Goal: Transaction & Acquisition: Book appointment/travel/reservation

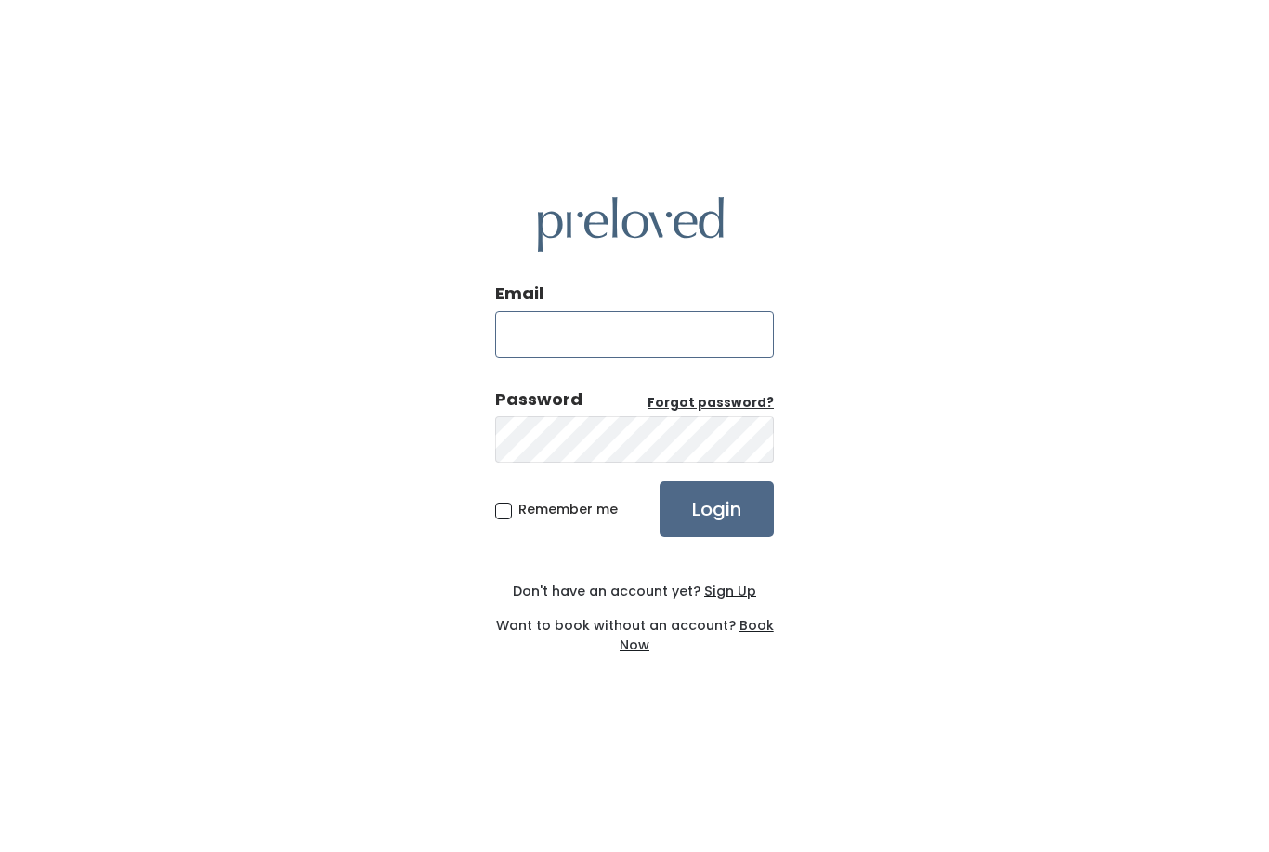
type input "[EMAIL_ADDRESS][DOMAIN_NAME]"
click at [716, 537] on input "Login" at bounding box center [717, 509] width 114 height 56
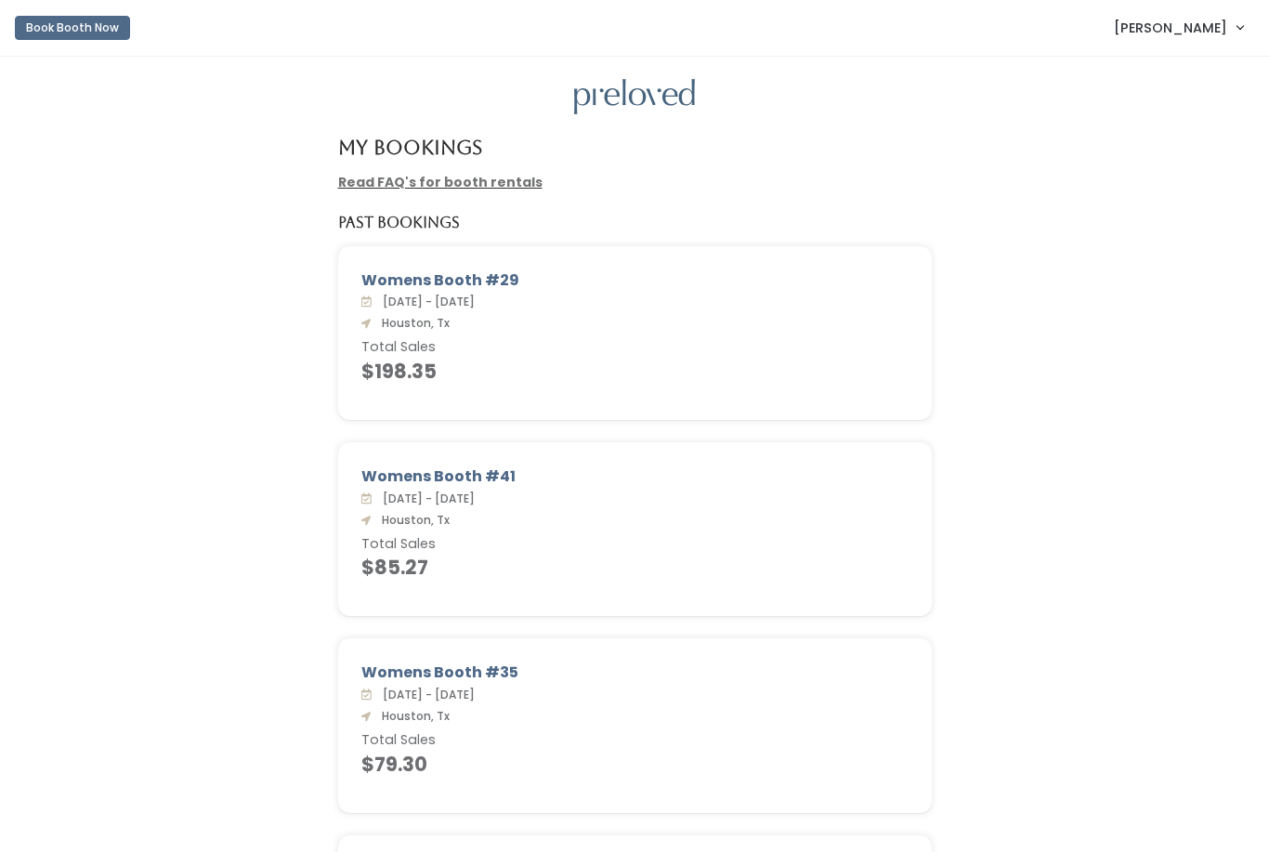
click at [102, 28] on button "Book Booth Now" at bounding box center [72, 28] width 115 height 24
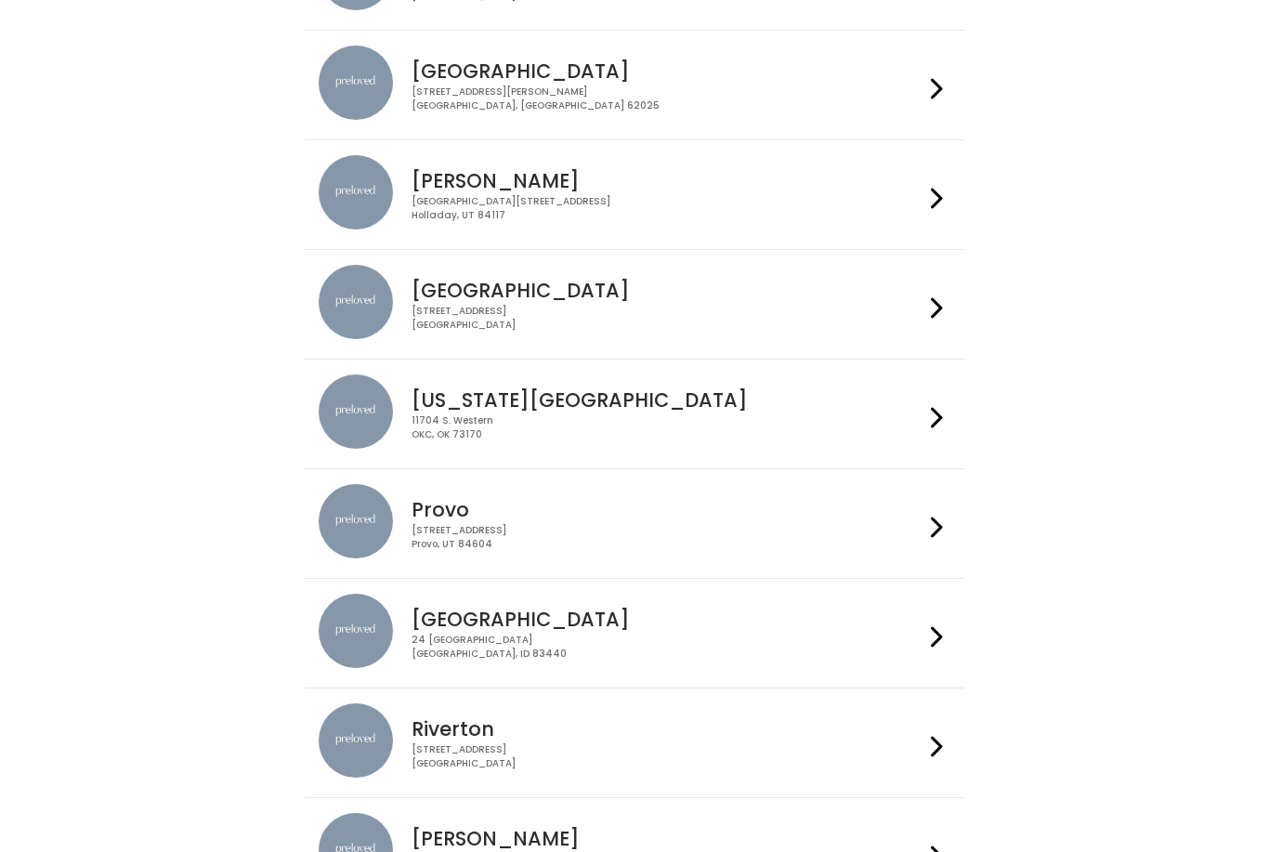
scroll to position [267, 0]
click at [739, 293] on h4 "Houston" at bounding box center [667, 290] width 511 height 21
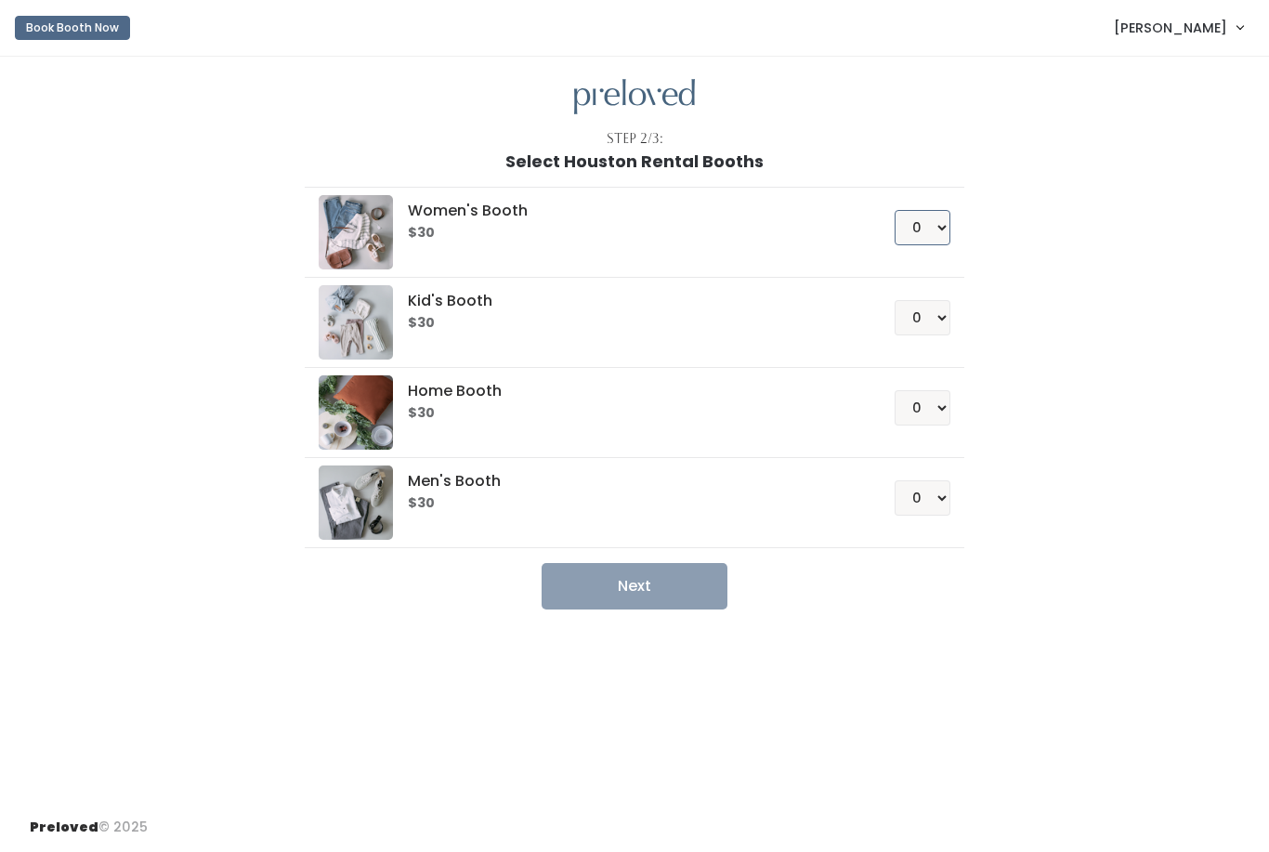
click at [937, 232] on select "0 1 2 3 4" at bounding box center [923, 227] width 56 height 35
select select "1"
click at [708, 581] on button "Next" at bounding box center [635, 586] width 186 height 46
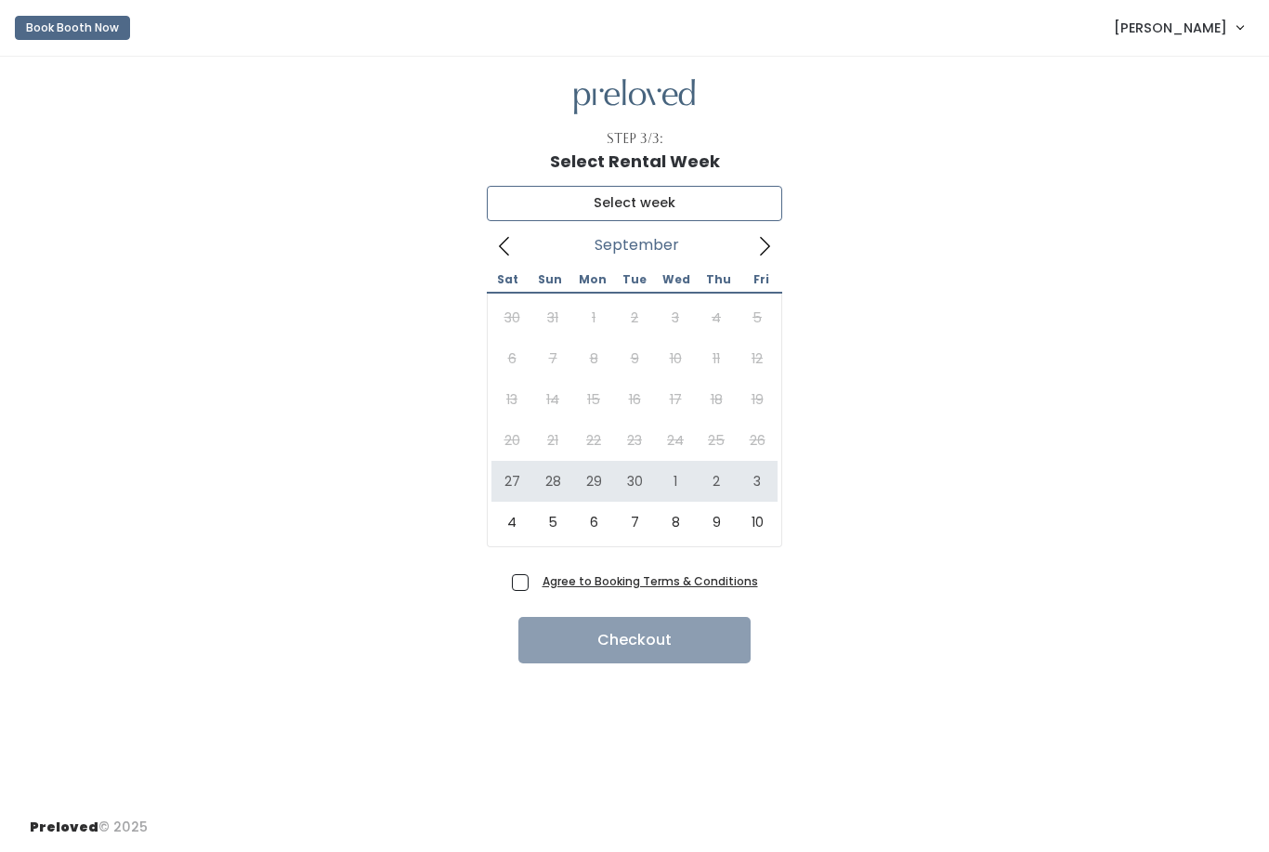
type input "[DATE] to [DATE]"
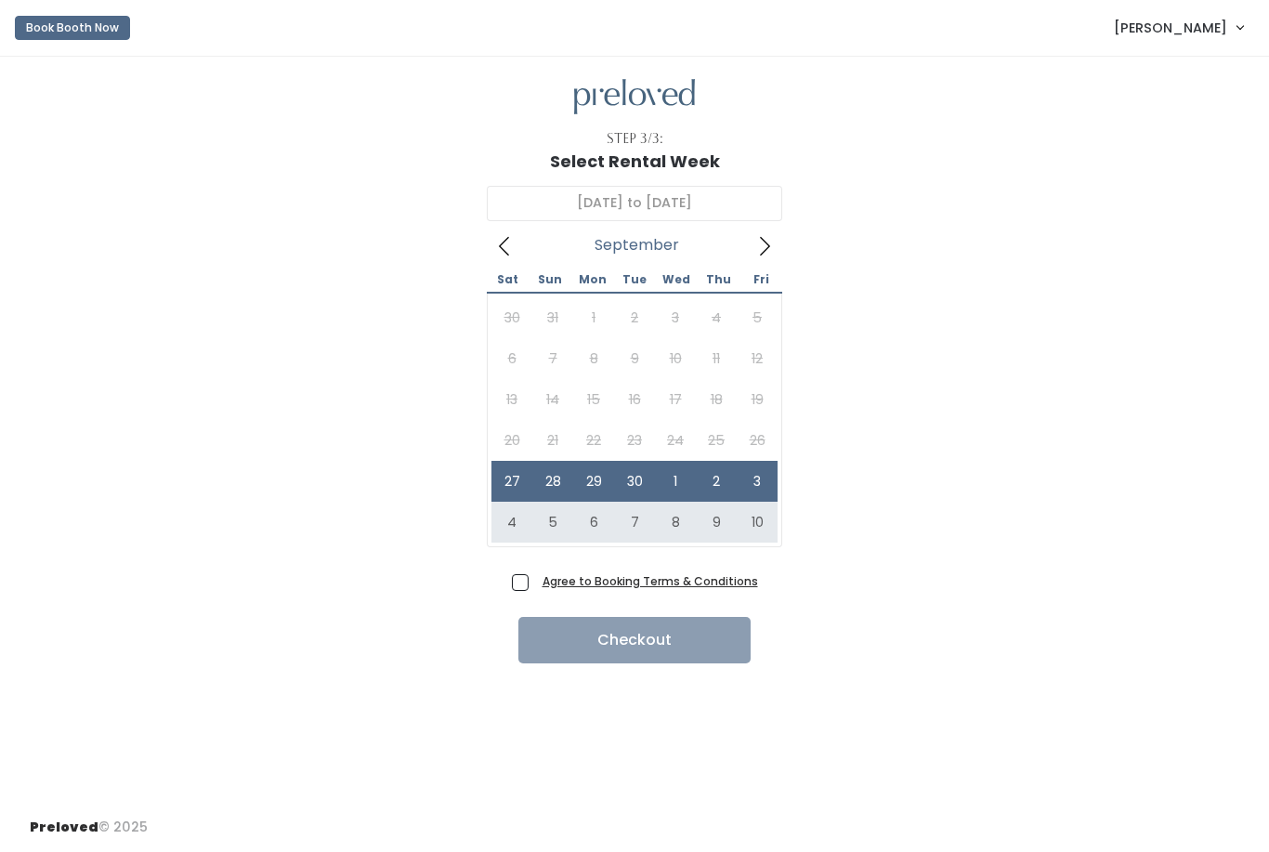
click at [535, 577] on span "Agree to Booking Terms & Conditions" at bounding box center [646, 580] width 223 height 19
click at [535, 577] on input "Agree to Booking Terms & Conditions" at bounding box center [541, 577] width 12 height 12
checkbox input "true"
click at [586, 644] on button "Checkout" at bounding box center [634, 640] width 232 height 46
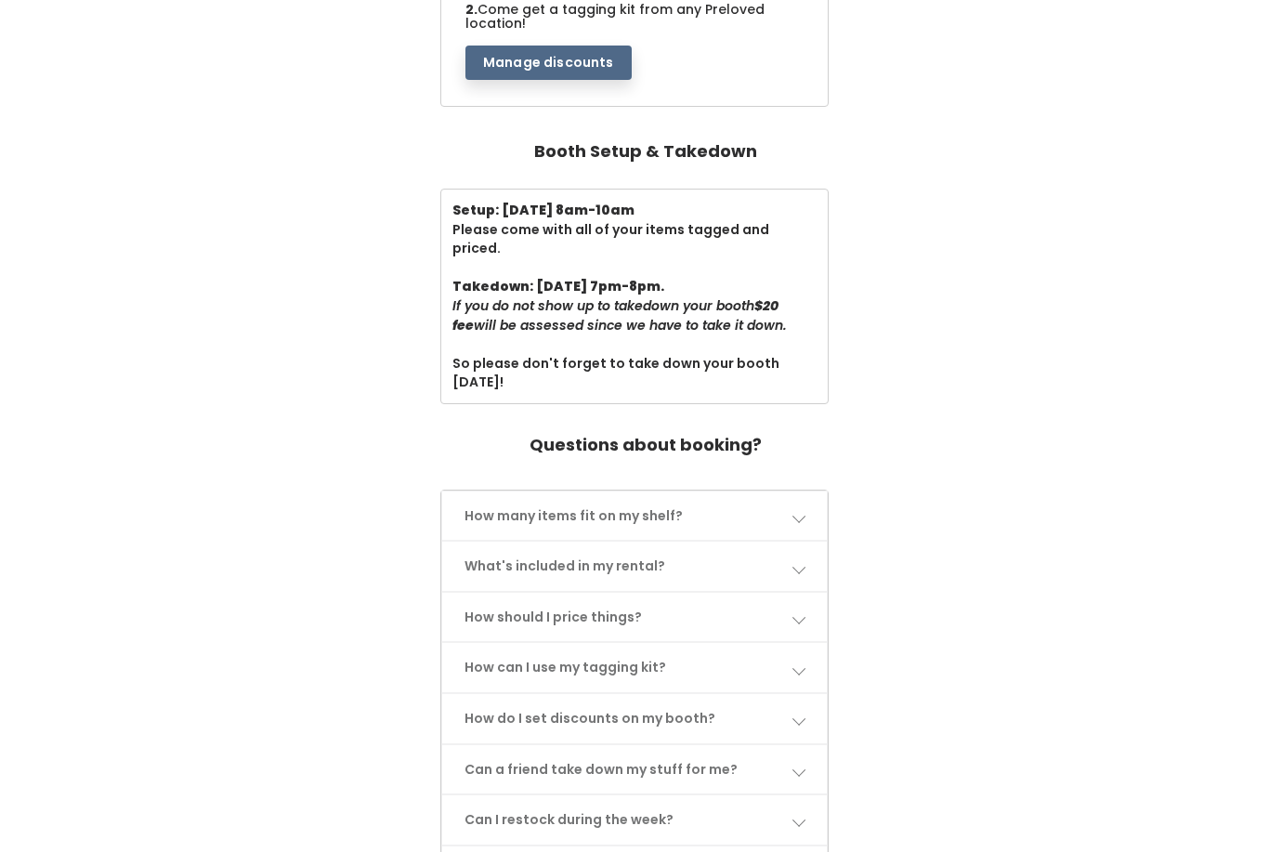
scroll to position [663, 0]
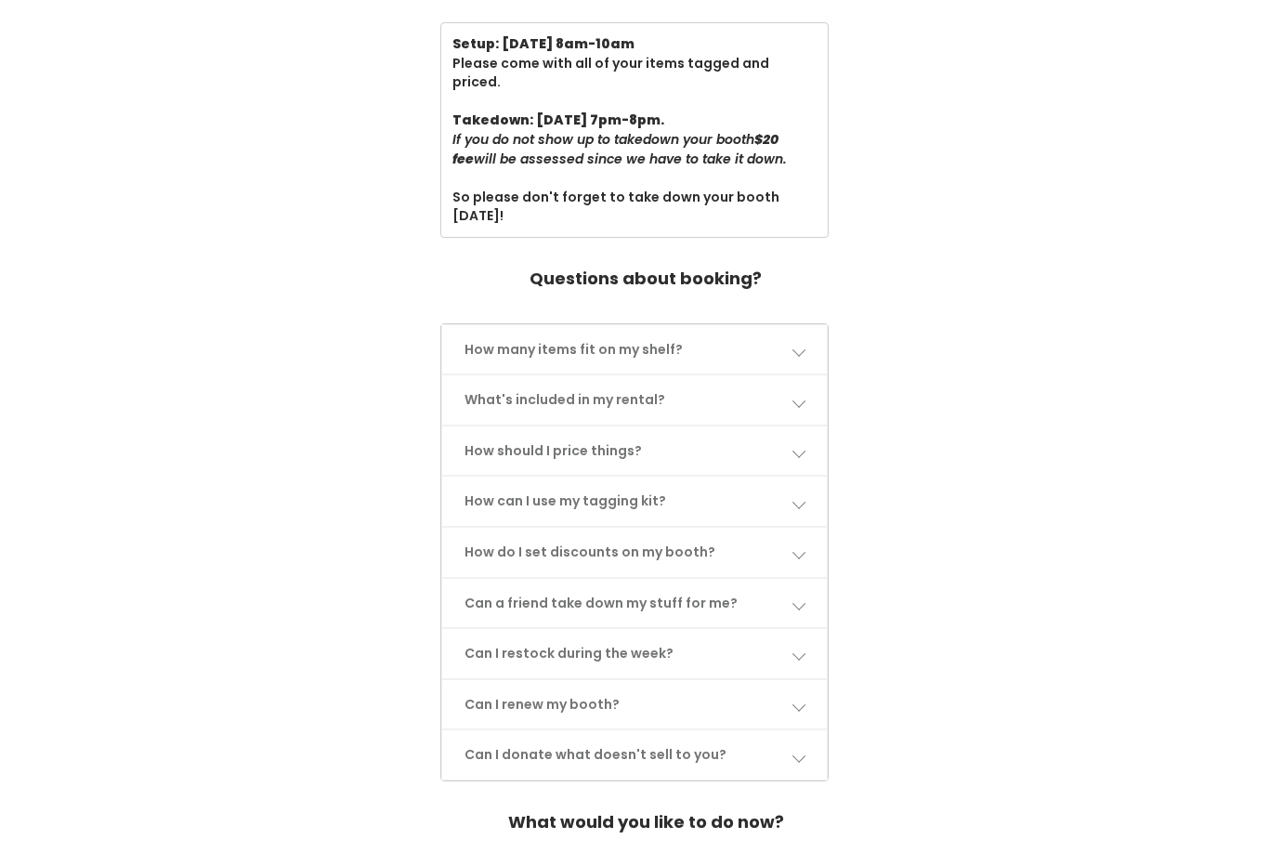
click at [783, 477] on link "How can I use my tagging kit?" at bounding box center [634, 501] width 385 height 49
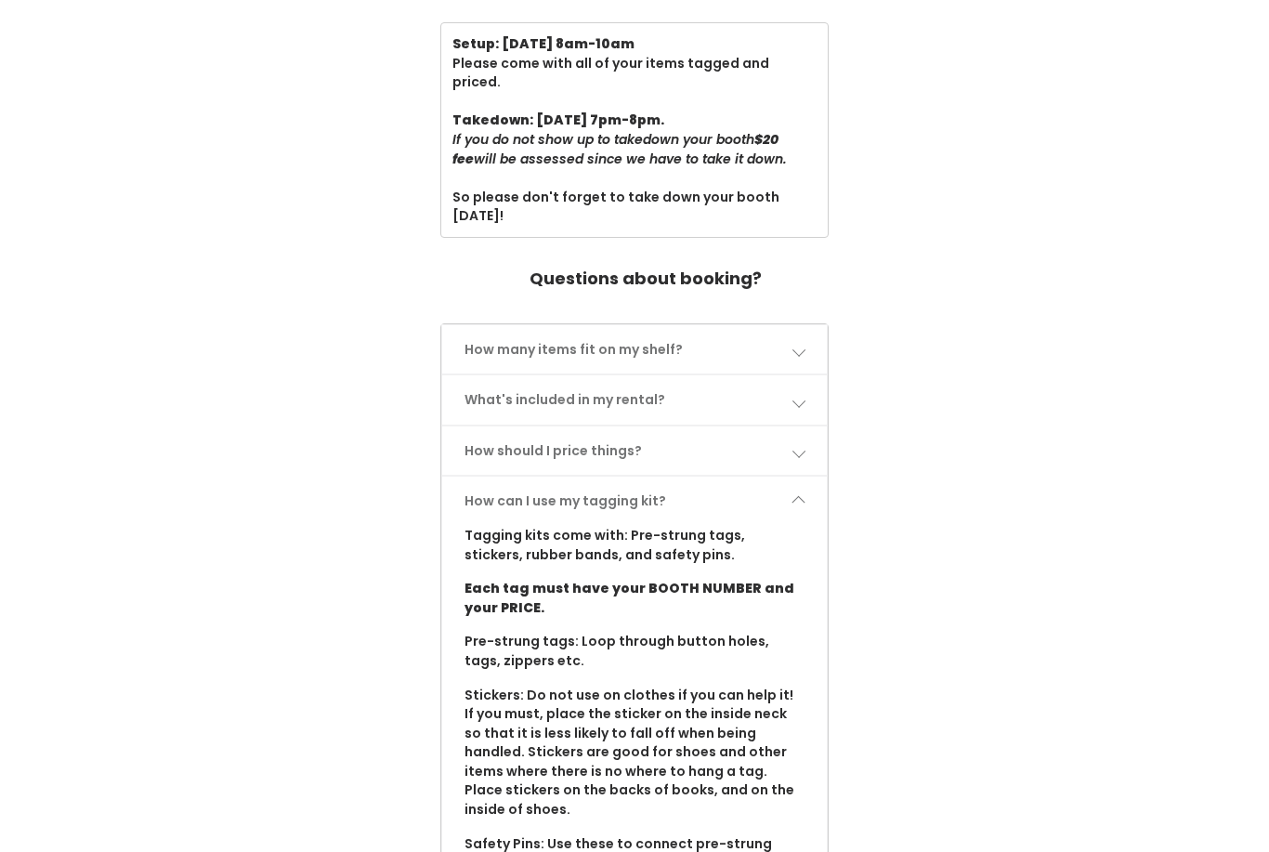
click at [783, 477] on link "How can I use my tagging kit?" at bounding box center [634, 501] width 385 height 49
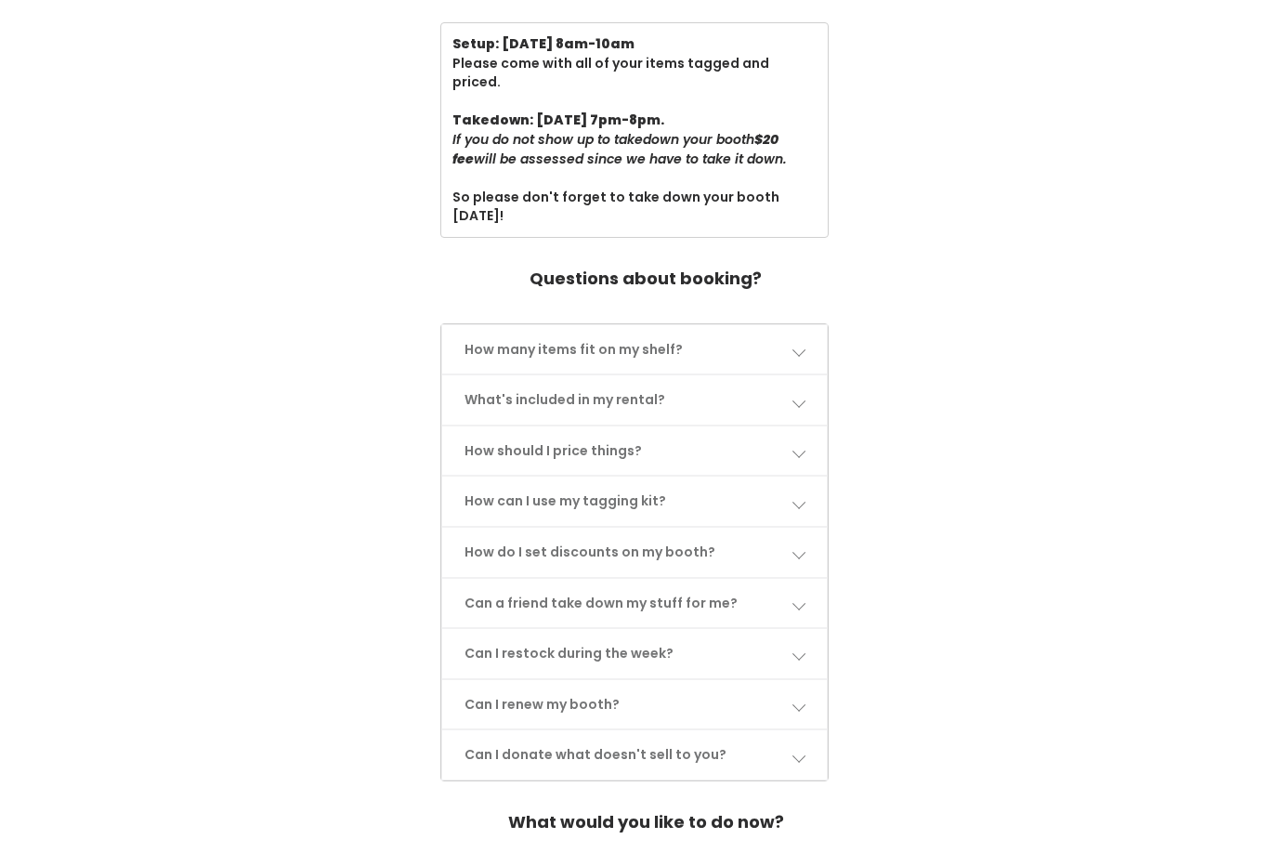
click at [788, 426] on link "How should I price things?" at bounding box center [634, 450] width 385 height 49
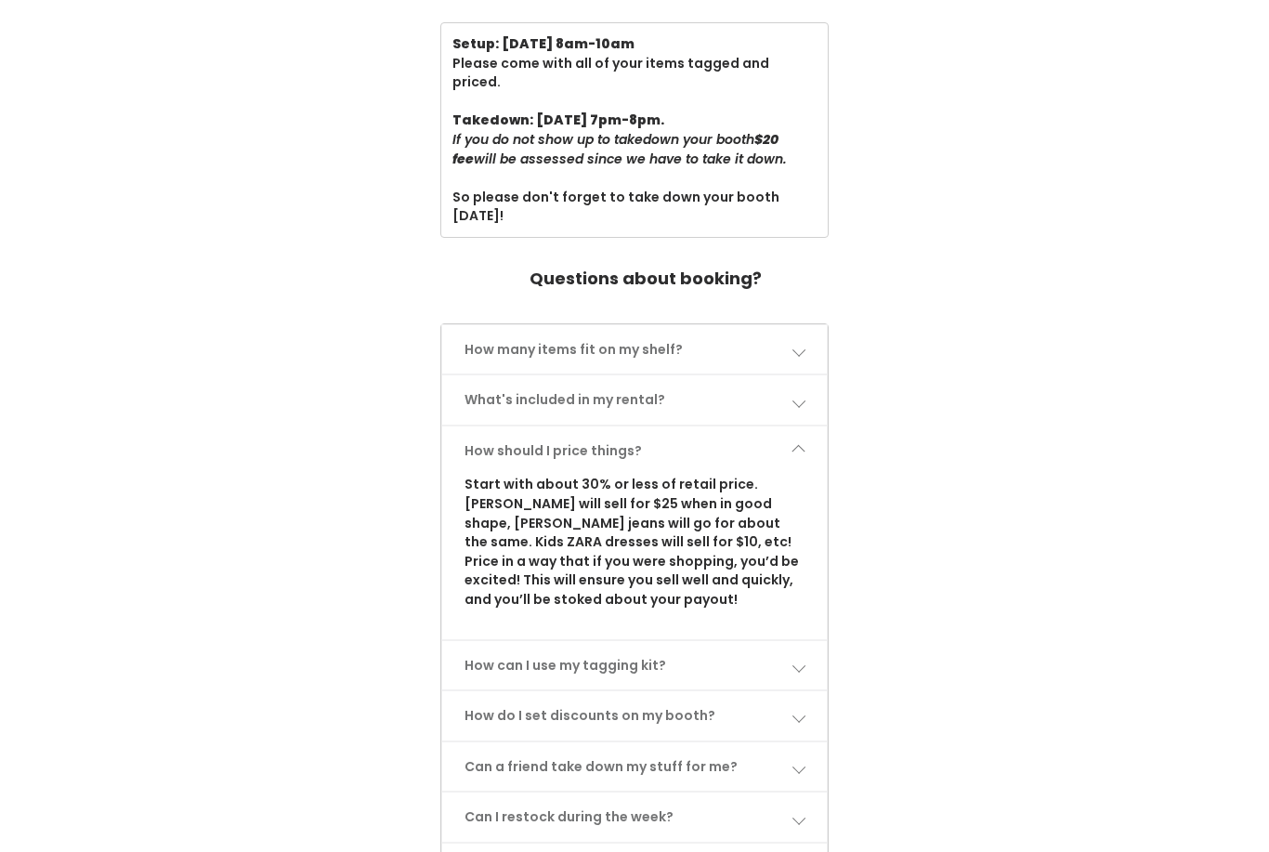
click at [784, 426] on link "How should I price things?" at bounding box center [634, 450] width 385 height 49
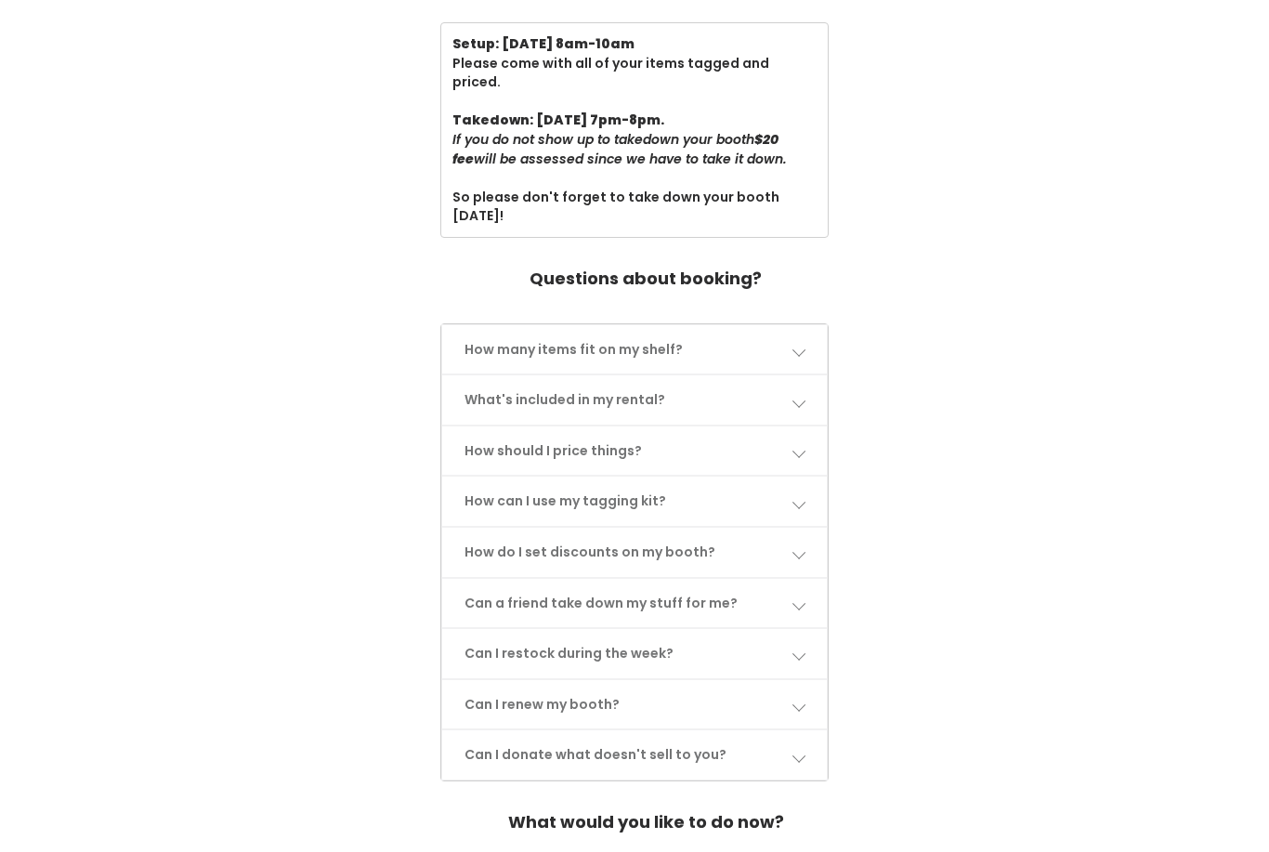
click at [731, 579] on link "Can a friend take down my stuff for me?" at bounding box center [634, 603] width 385 height 49
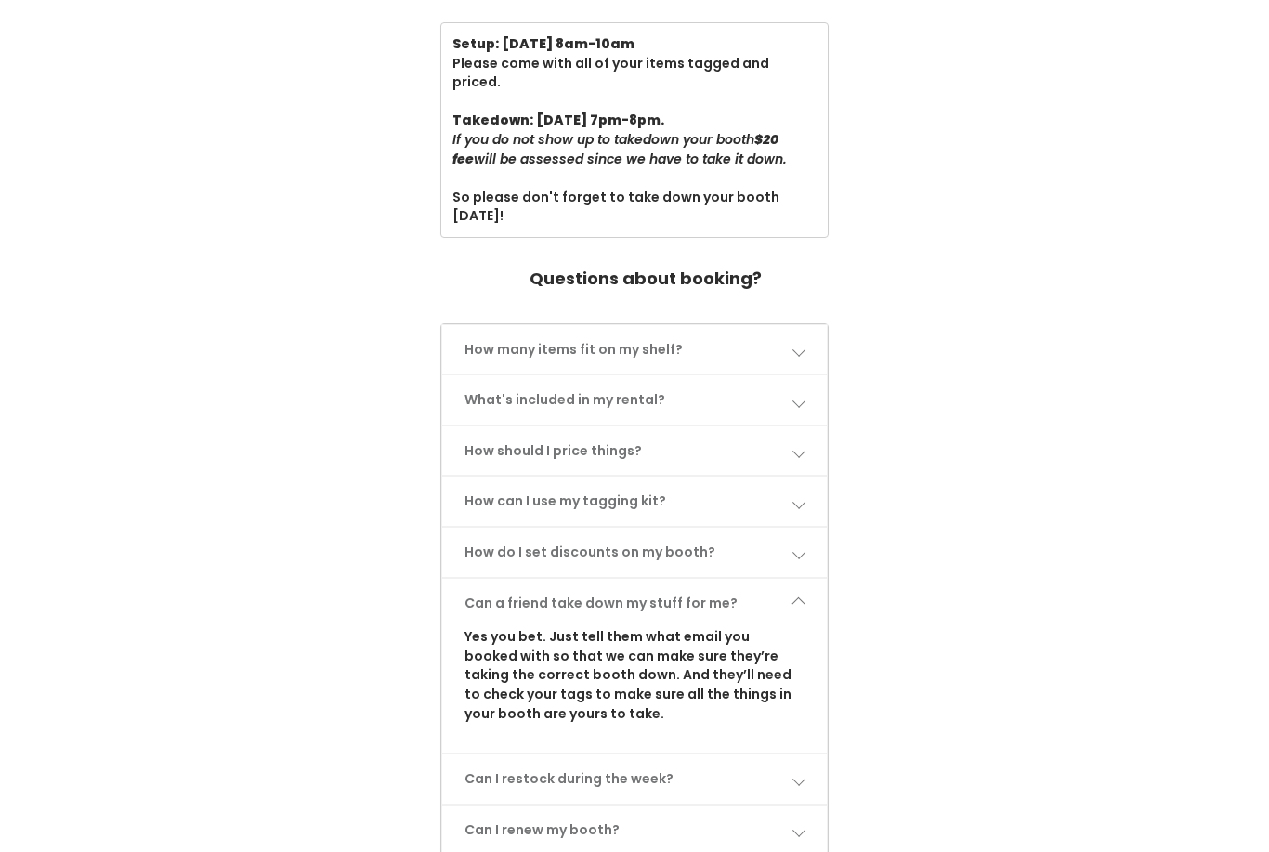
click at [731, 579] on link "Can a friend take down my stuff for me?" at bounding box center [634, 603] width 385 height 49
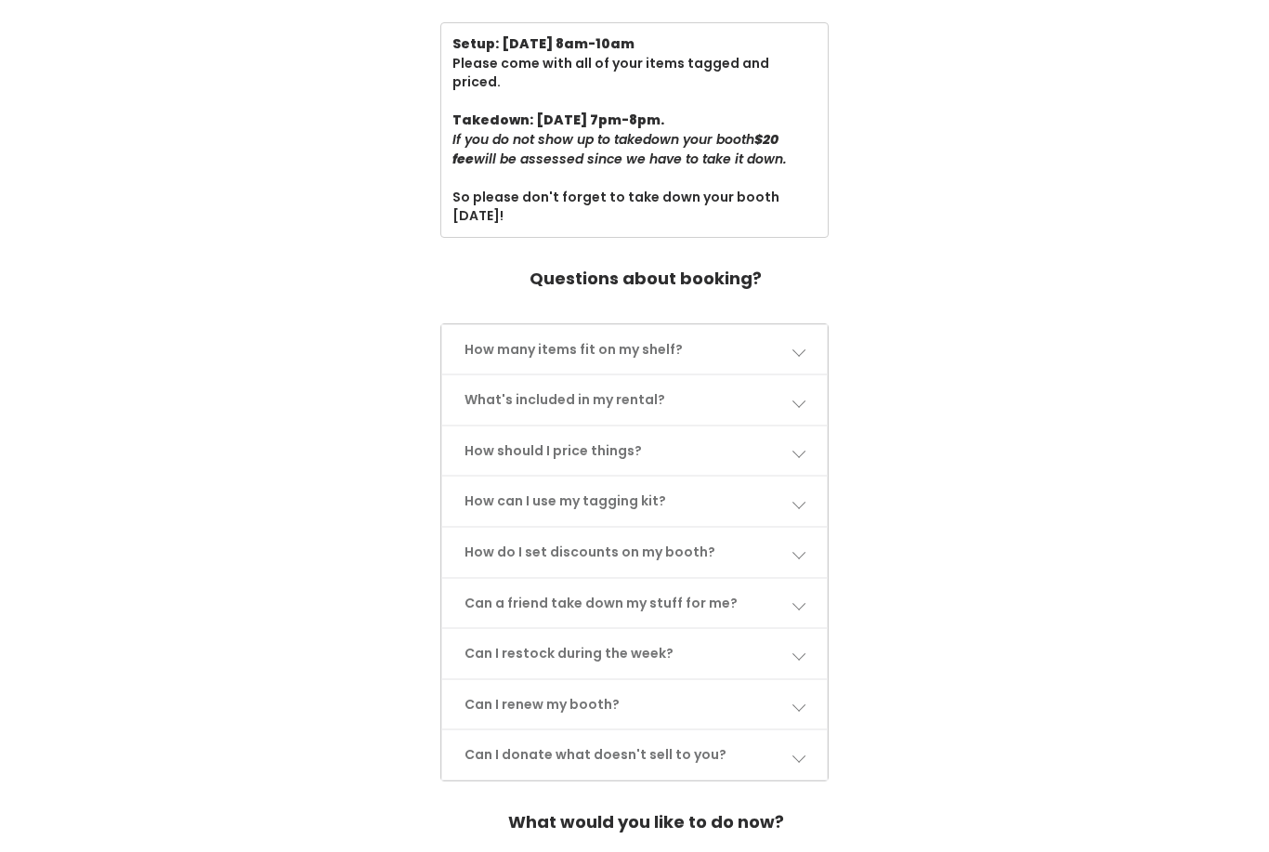
click at [737, 528] on link "How do I set discounts on my booth?" at bounding box center [634, 552] width 385 height 49
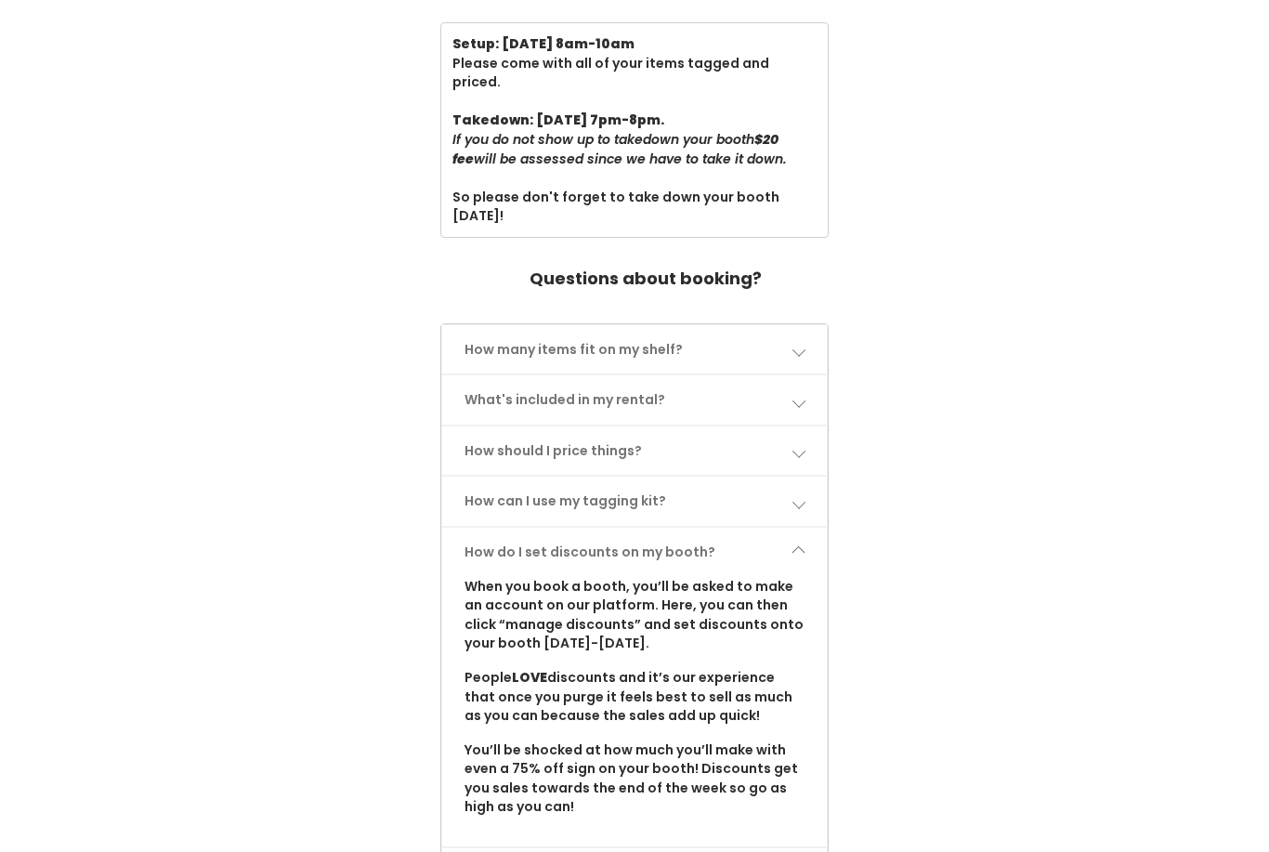
click at [737, 528] on link "How do I set discounts on my booth?" at bounding box center [634, 552] width 385 height 49
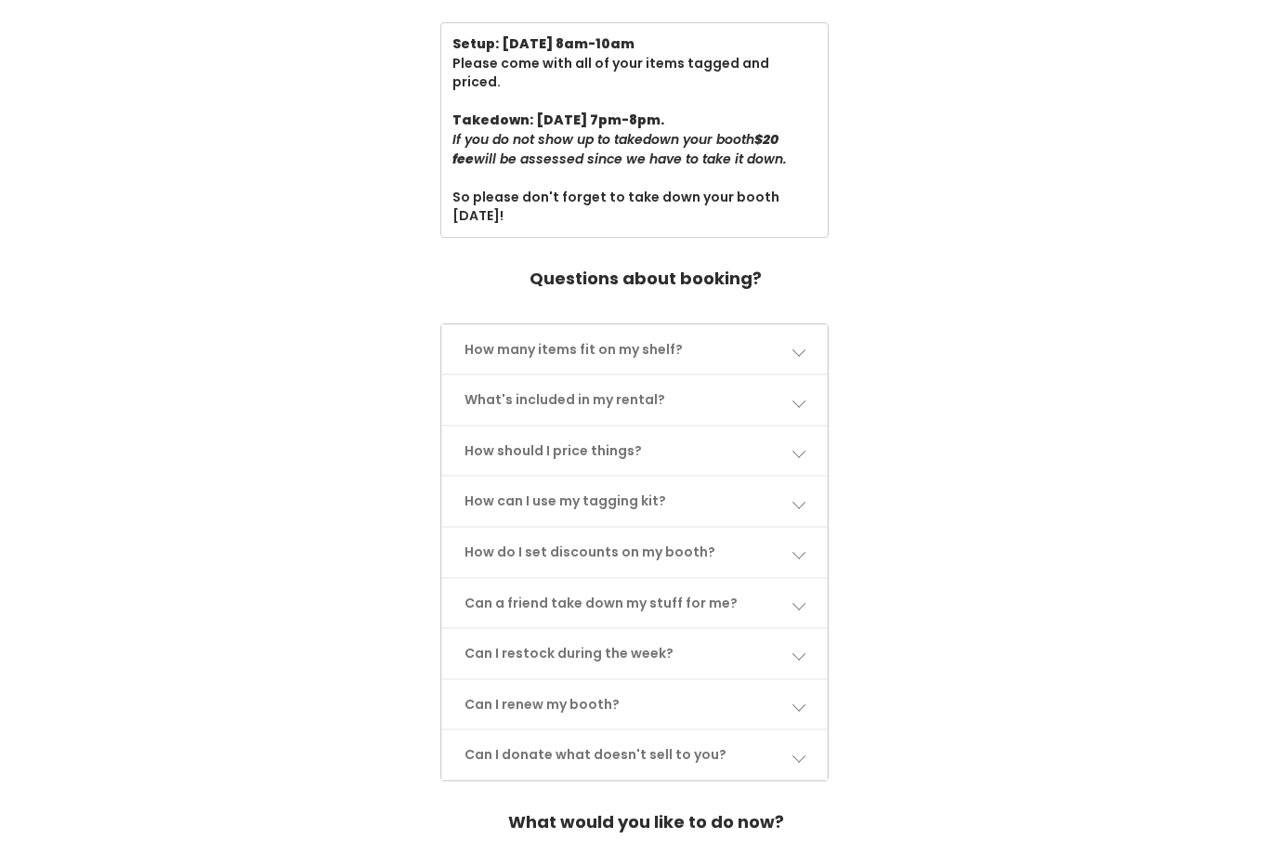
click at [732, 528] on link "How do I set discounts on my booth?" at bounding box center [634, 552] width 385 height 49
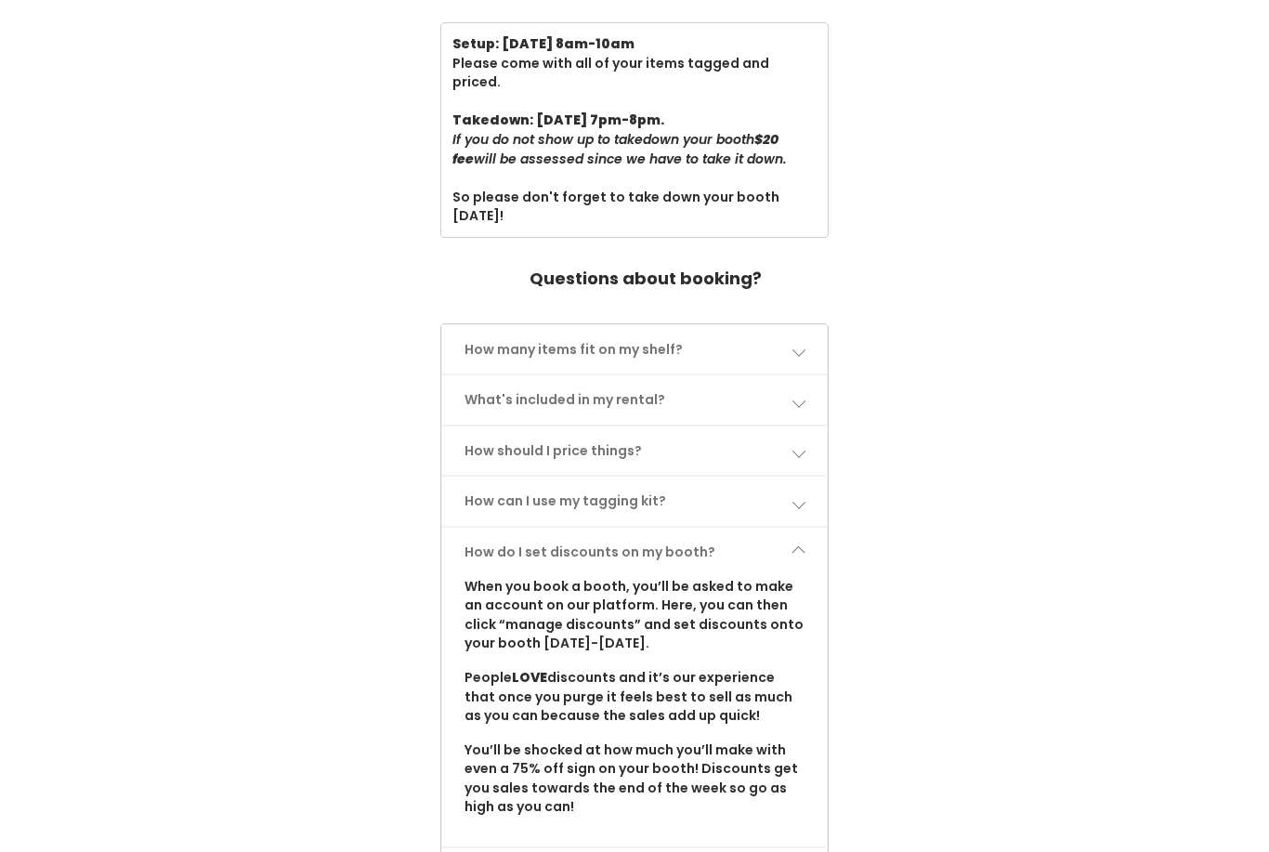
click at [732, 521] on html "Book Booth Now Amy Silva My bookings Account settings Logout Congratulations on…" at bounding box center [634, 286] width 1269 height 1899
click at [733, 528] on link "How do I set discounts on my booth?" at bounding box center [634, 552] width 385 height 49
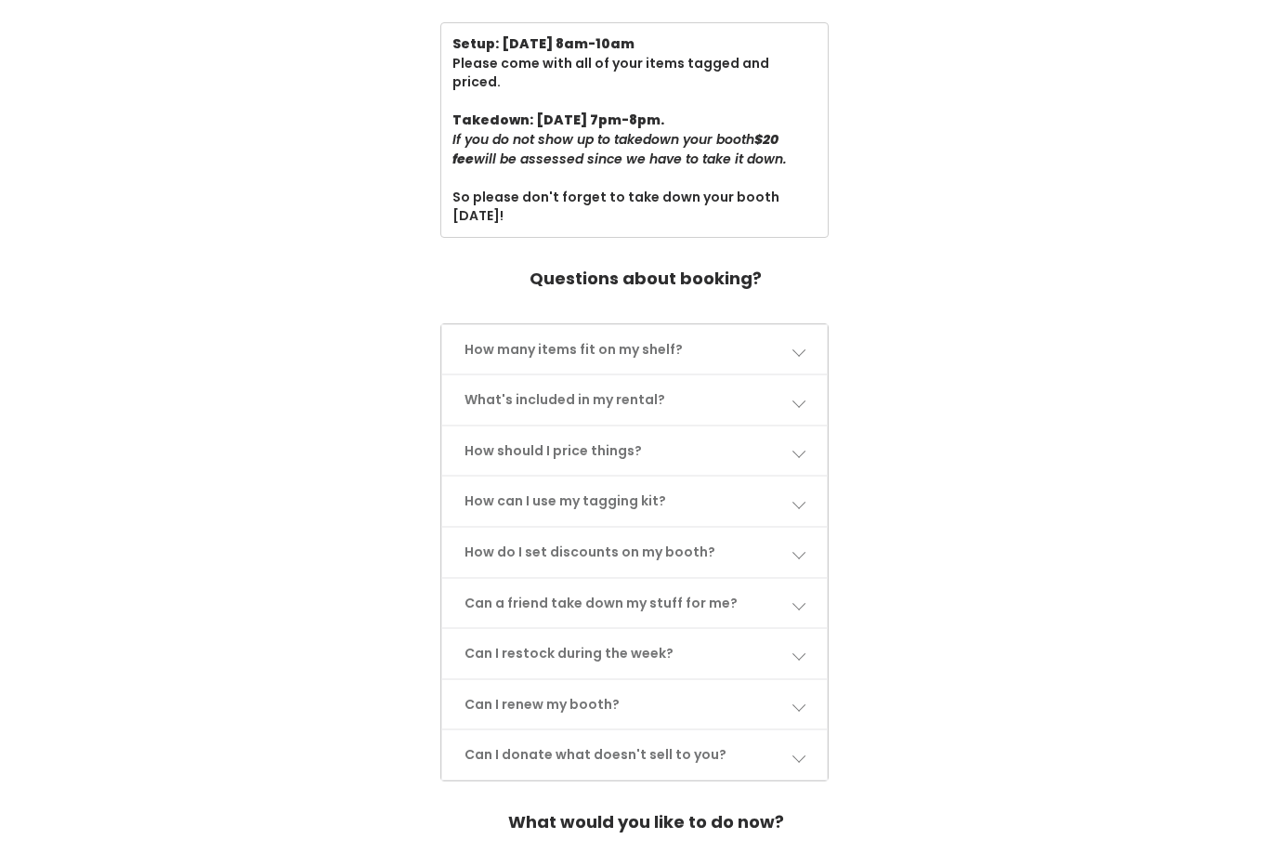
click at [712, 680] on link "Can I renew my booth?" at bounding box center [634, 704] width 385 height 49
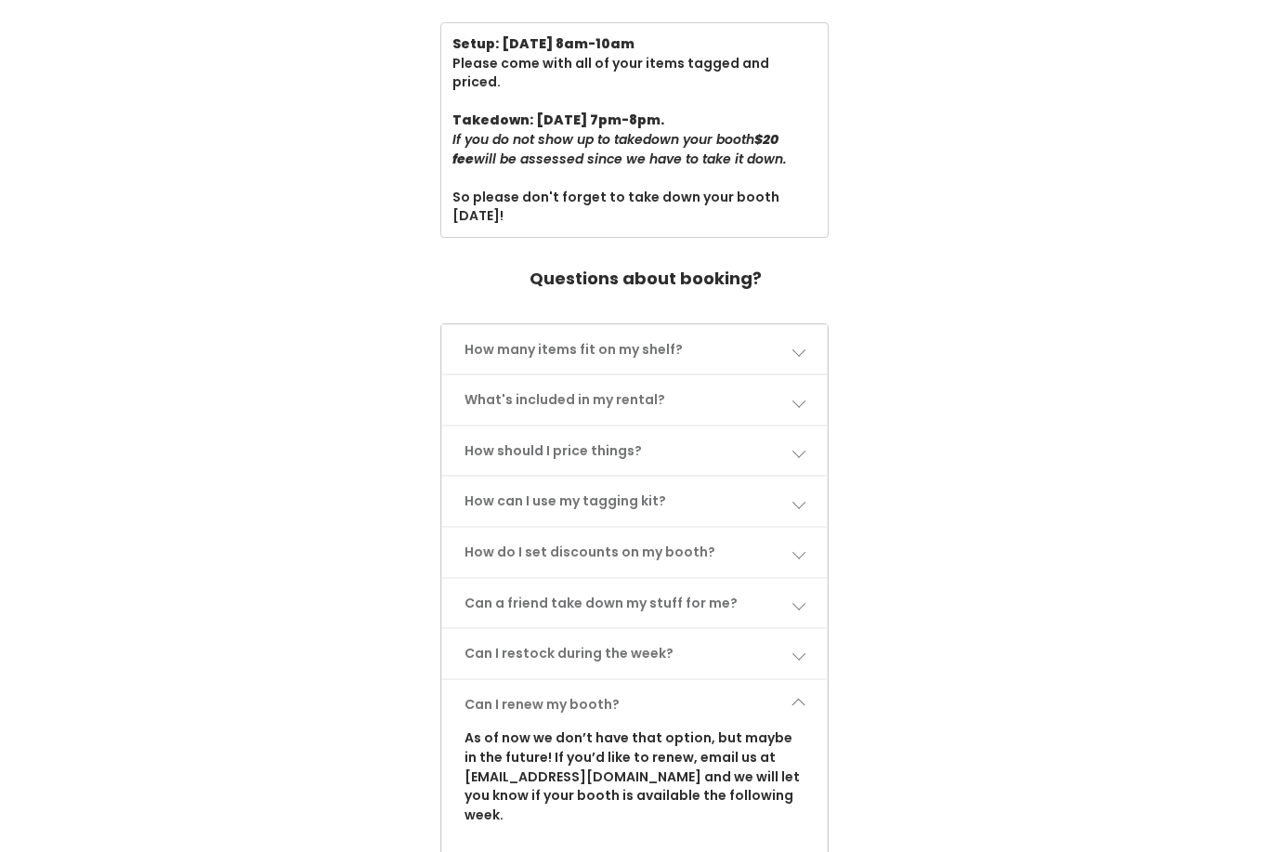
click at [720, 629] on link "Can I restock during the week?" at bounding box center [634, 653] width 385 height 49
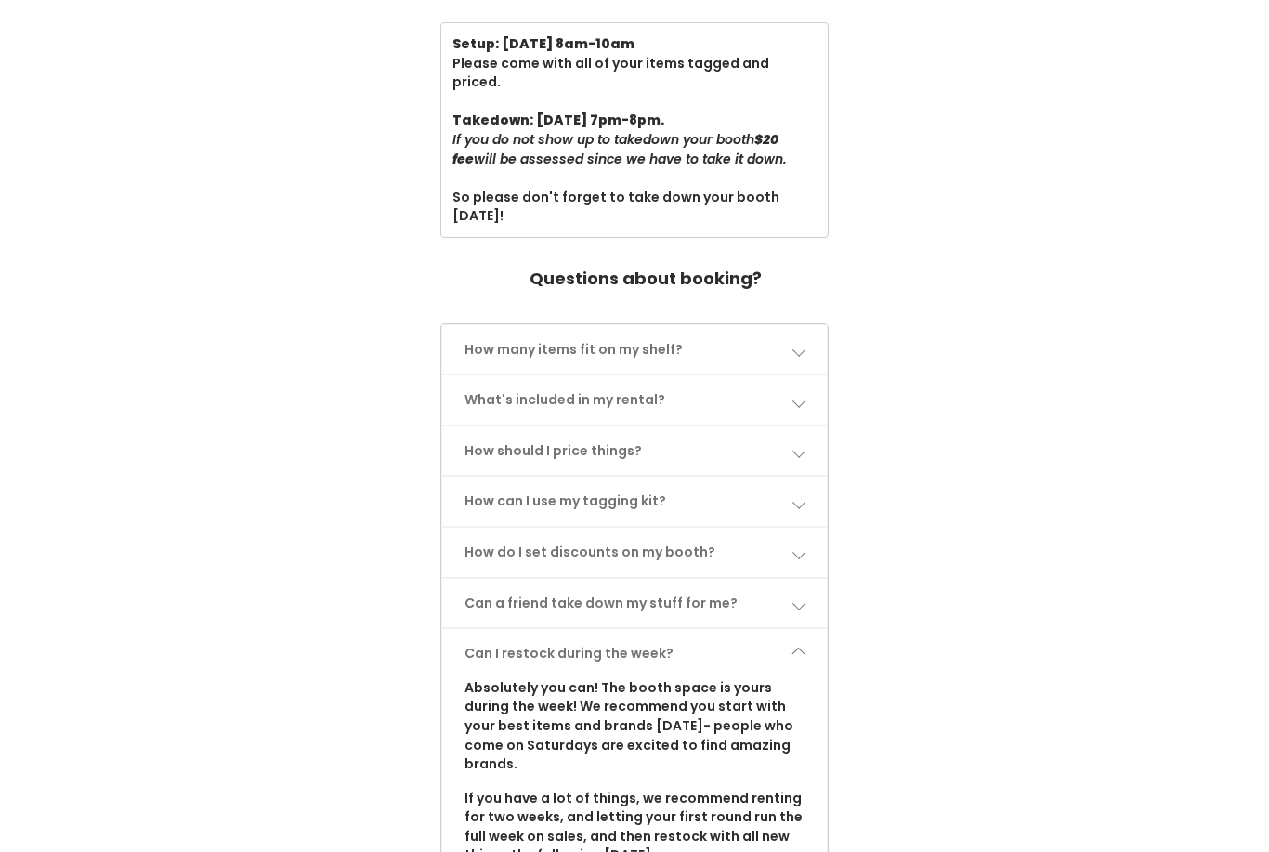
click at [720, 629] on link "Can I restock during the week?" at bounding box center [634, 653] width 385 height 49
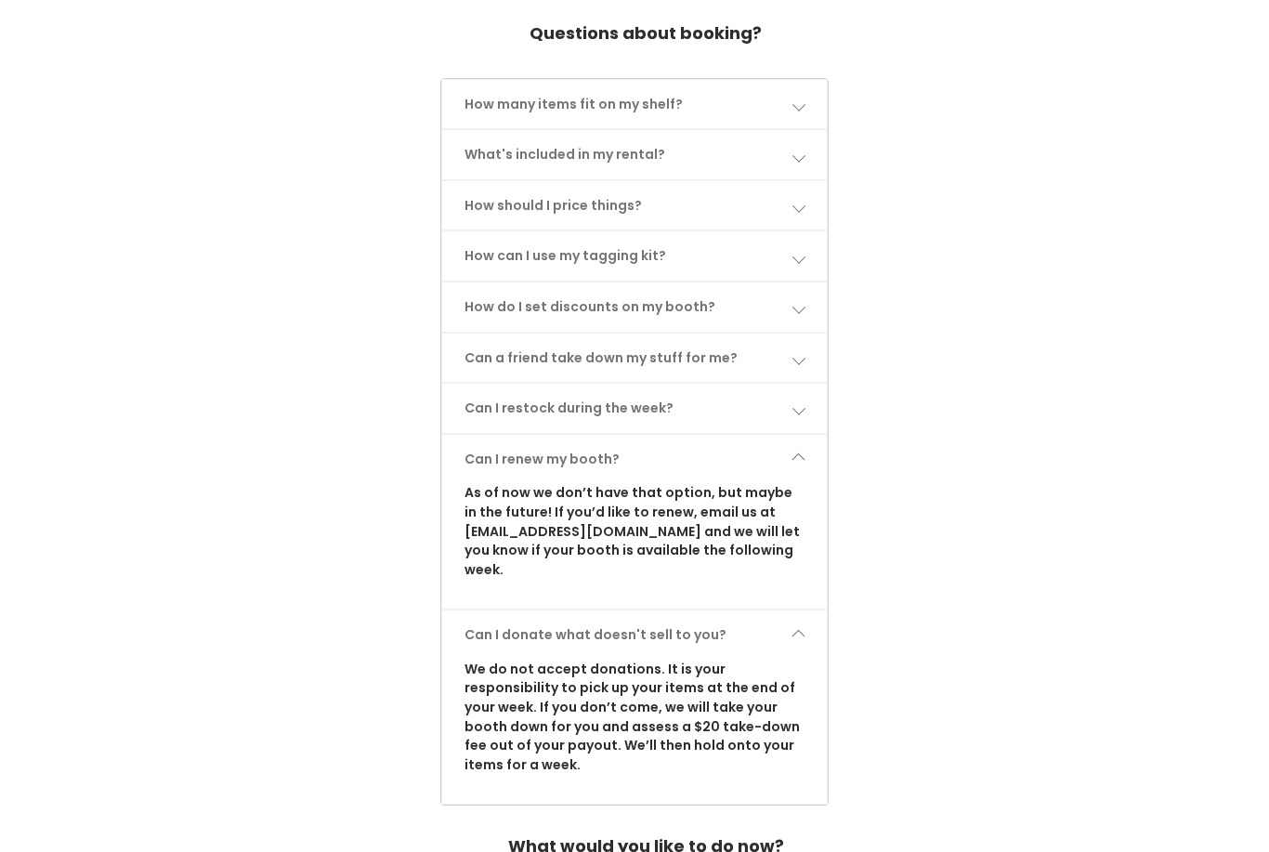
scroll to position [0, 0]
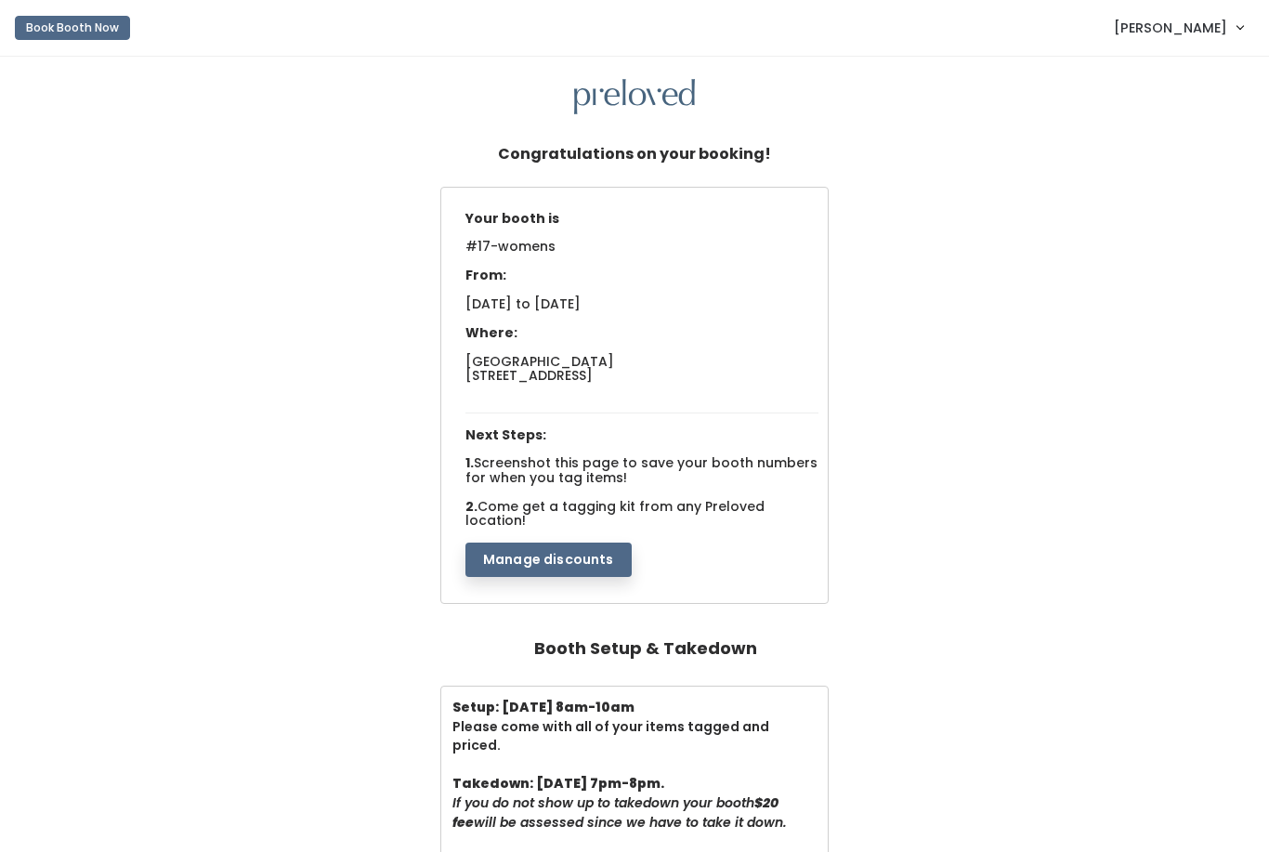
click at [730, 90] on div at bounding box center [634, 97] width 1209 height 36
